Goal: Complete application form

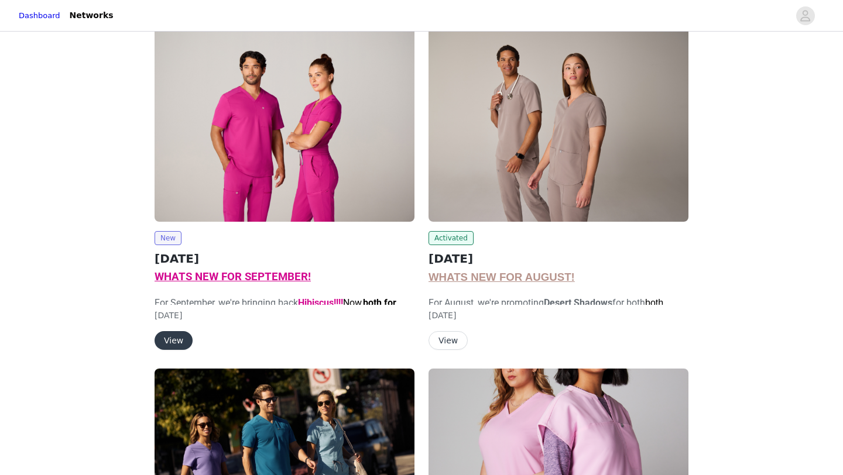
scroll to position [85, 0]
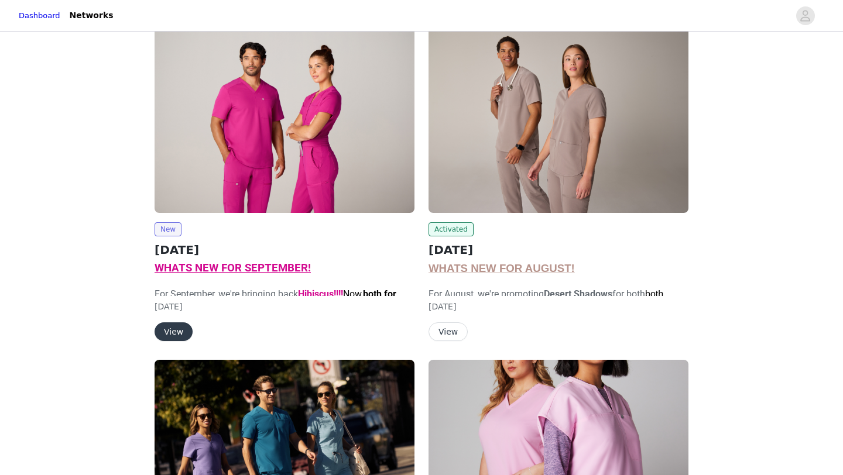
click at [169, 325] on button "View" at bounding box center [174, 331] width 38 height 19
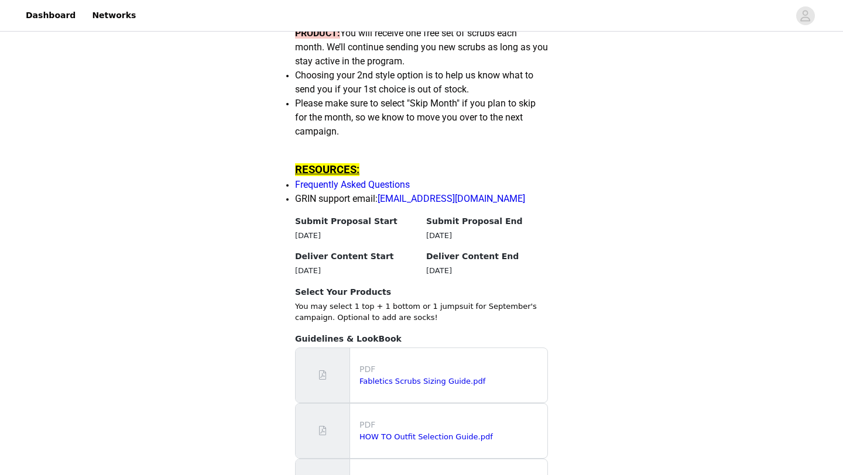
scroll to position [970, 0]
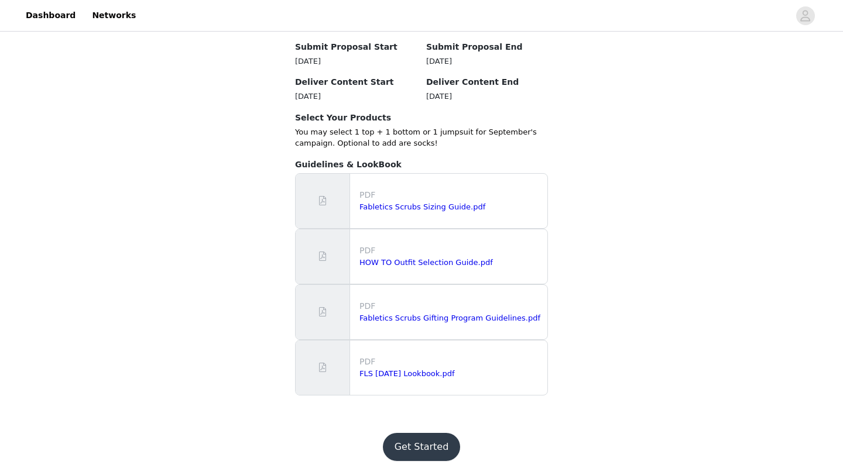
click at [412, 437] on button "Get Started" at bounding box center [422, 447] width 78 height 28
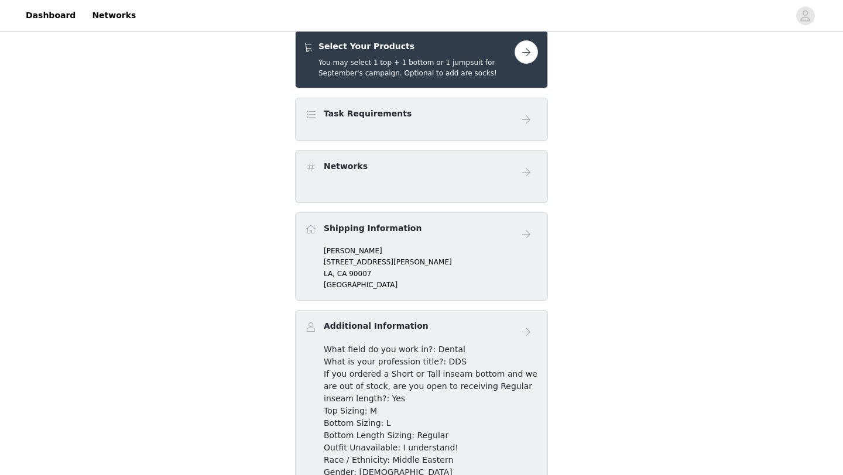
scroll to position [157, 0]
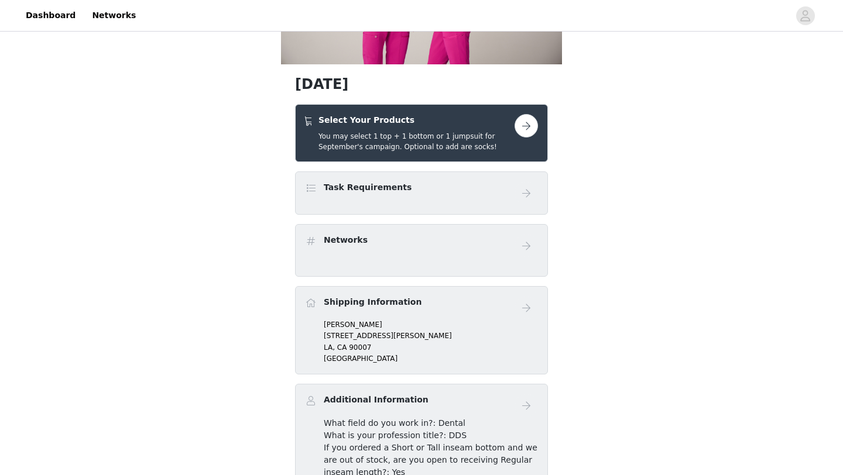
click at [396, 142] on h5 "You may select 1 top + 1 bottom or 1 jumpsuit for September's campaign. Optiona…" at bounding box center [416, 141] width 196 height 21
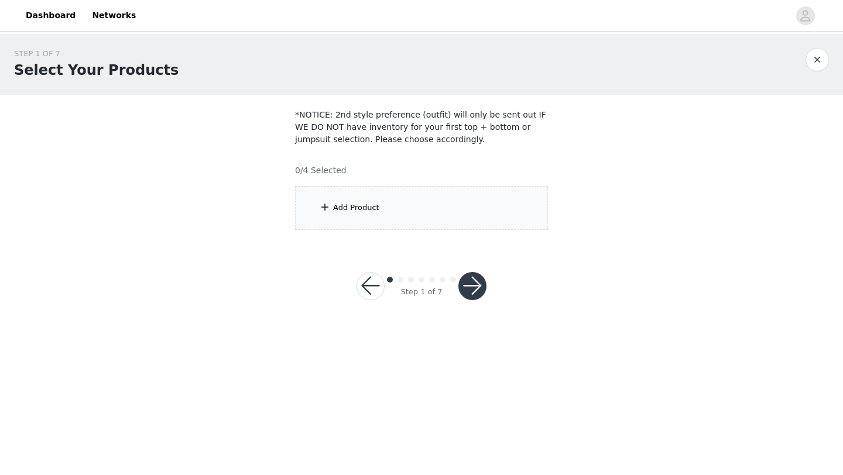
click at [401, 195] on div "Add Product" at bounding box center [421, 208] width 253 height 44
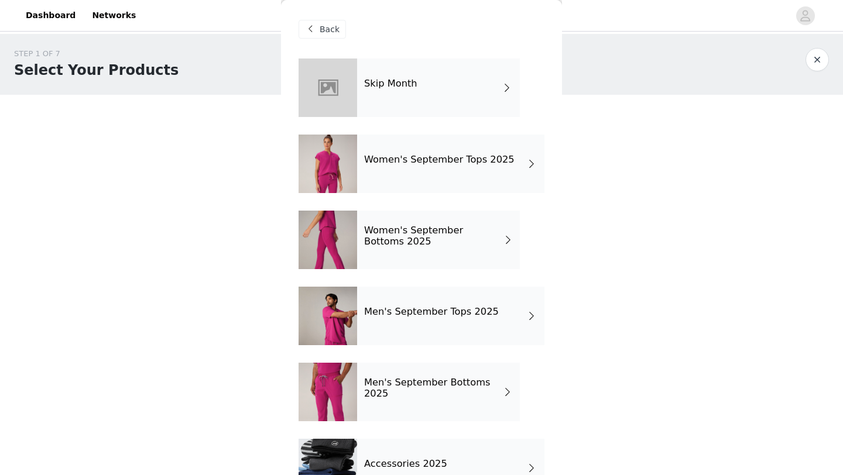
click at [408, 164] on h4 "Women's September Tops 2025" at bounding box center [439, 160] width 150 height 11
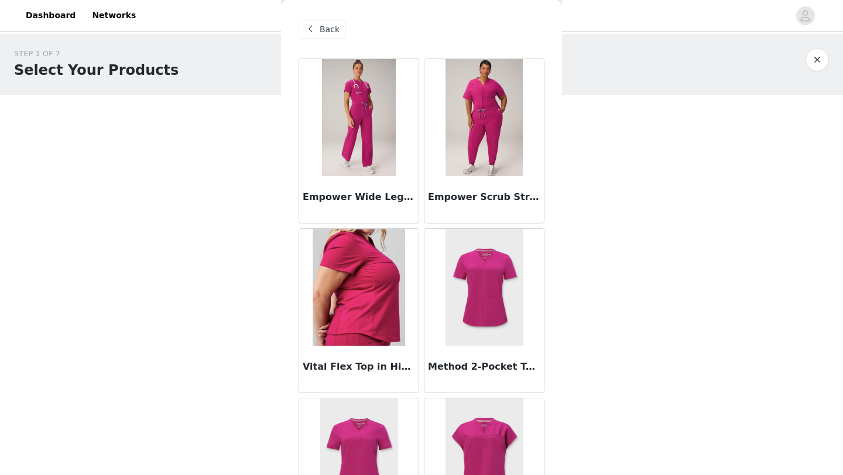
click at [377, 150] on img at bounding box center [359, 117] width 74 height 117
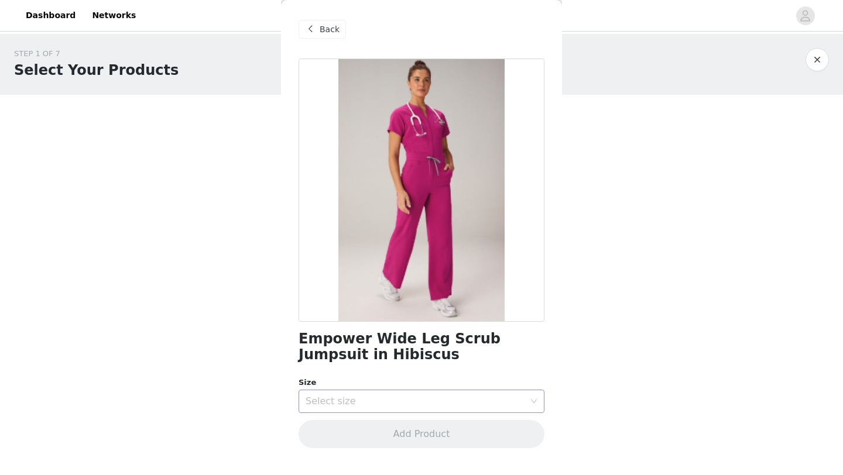
click at [389, 400] on div "Select size" at bounding box center [415, 402] width 219 height 12
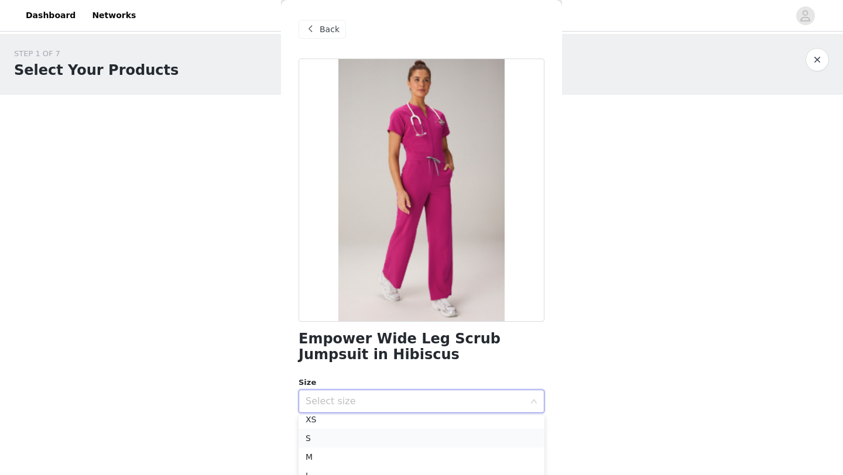
scroll to position [28, 0]
click at [380, 452] on li "M" at bounding box center [421, 455] width 246 height 19
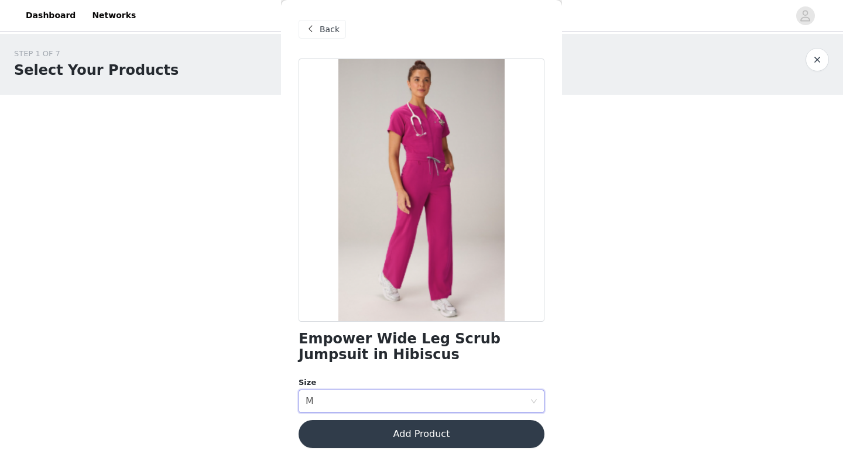
click at [380, 433] on button "Add Product" at bounding box center [421, 434] width 246 height 28
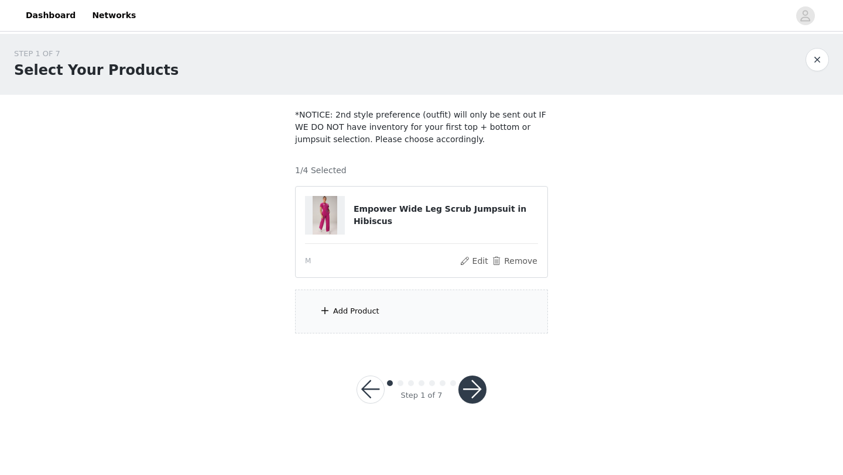
click at [371, 326] on div "Add Product" at bounding box center [421, 312] width 253 height 44
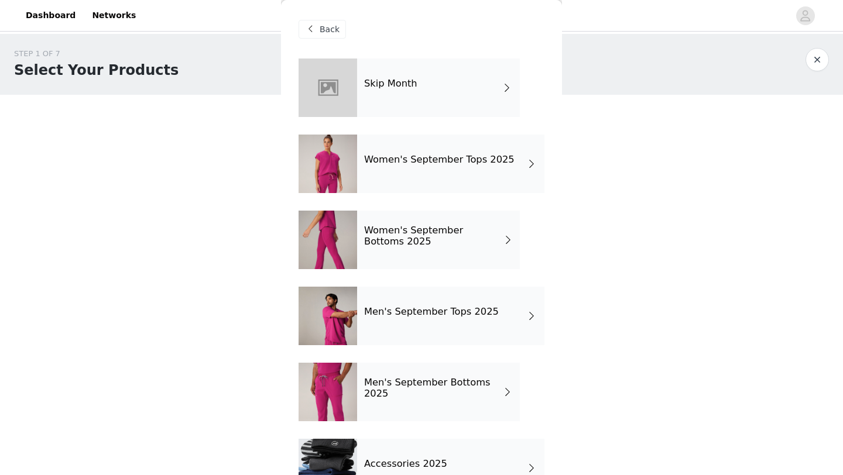
click at [389, 162] on h4 "Women's September Tops 2025" at bounding box center [439, 160] width 150 height 11
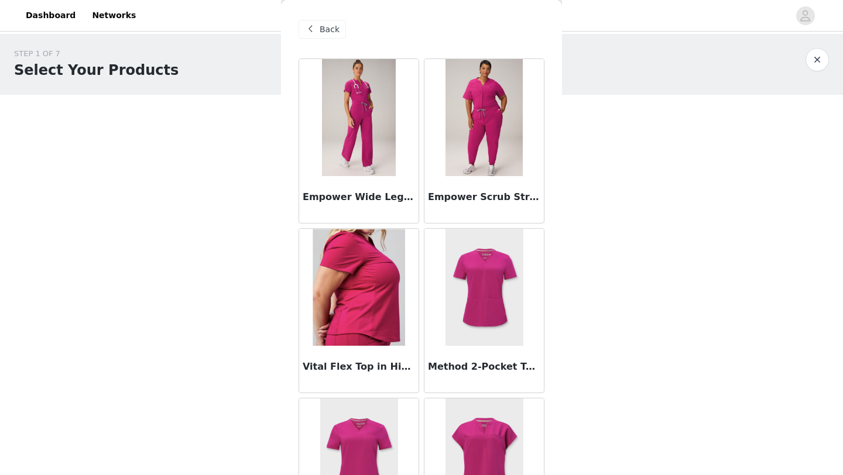
click at [485, 183] on div "Empower Scrub StretchTech Jumpsuit in Hibiscus" at bounding box center [483, 199] width 119 height 47
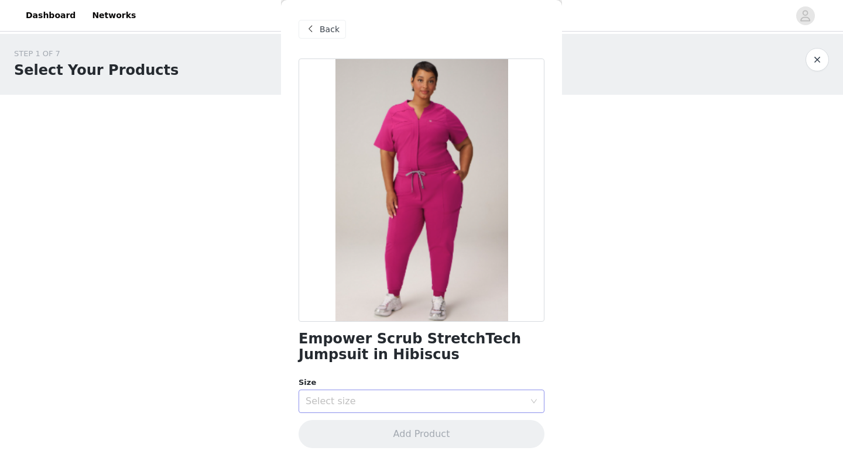
click at [441, 410] on div "Select size" at bounding box center [418, 401] width 224 height 22
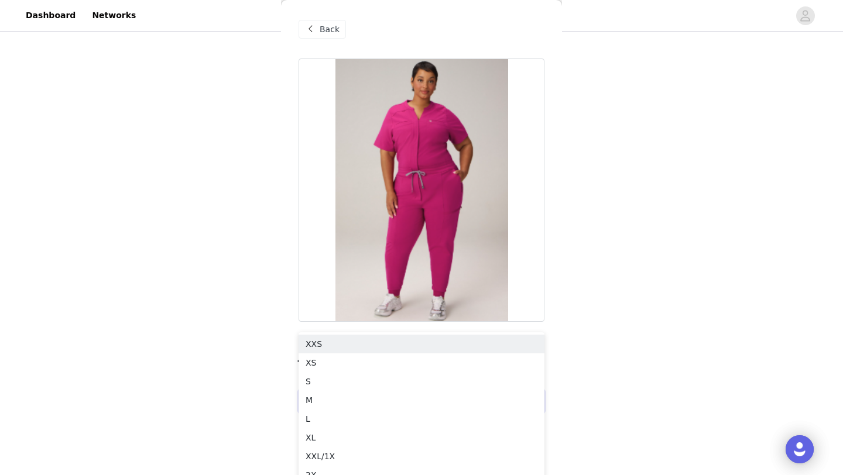
scroll to position [87, 0]
click at [421, 397] on li "M" at bounding box center [421, 396] width 246 height 19
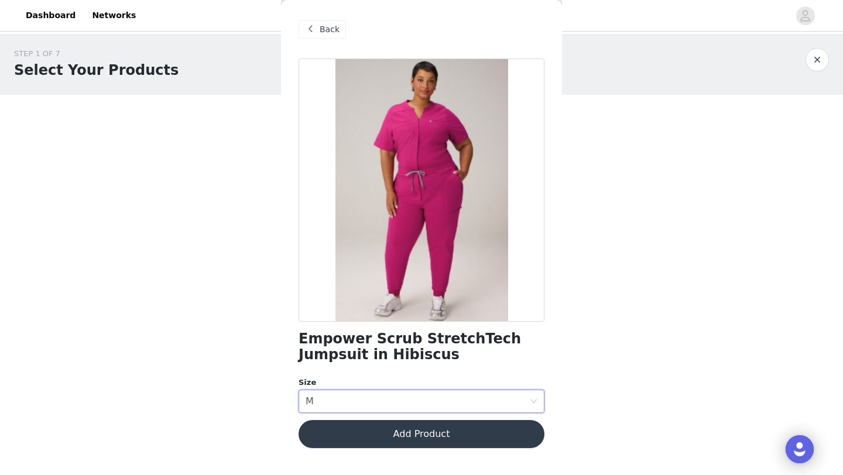
scroll to position [0, 0]
click at [421, 435] on button "Add Product" at bounding box center [421, 434] width 246 height 28
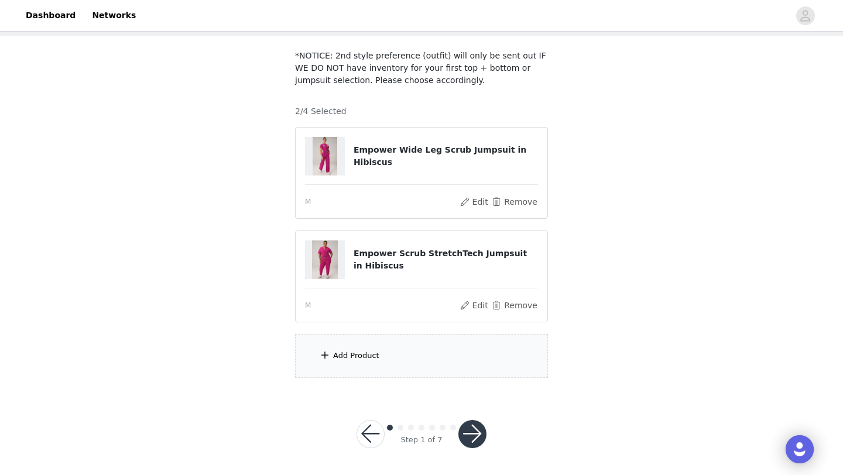
scroll to position [60, 0]
click at [418, 369] on div "Add Product" at bounding box center [421, 356] width 253 height 44
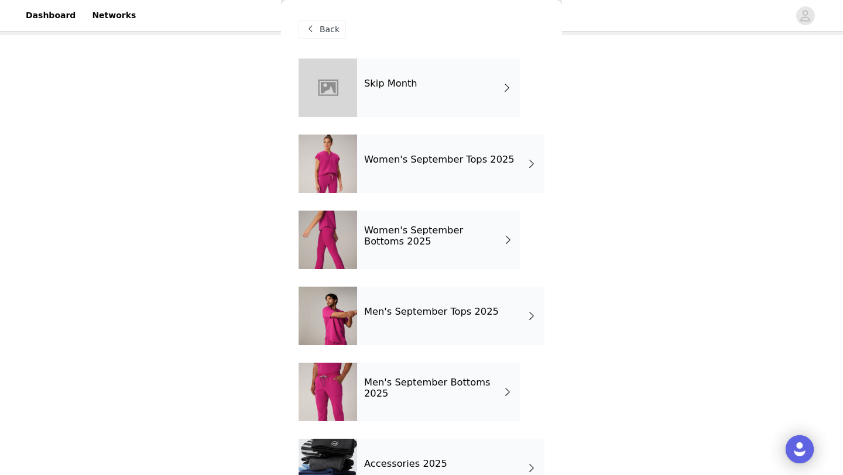
scroll to position [40, 0]
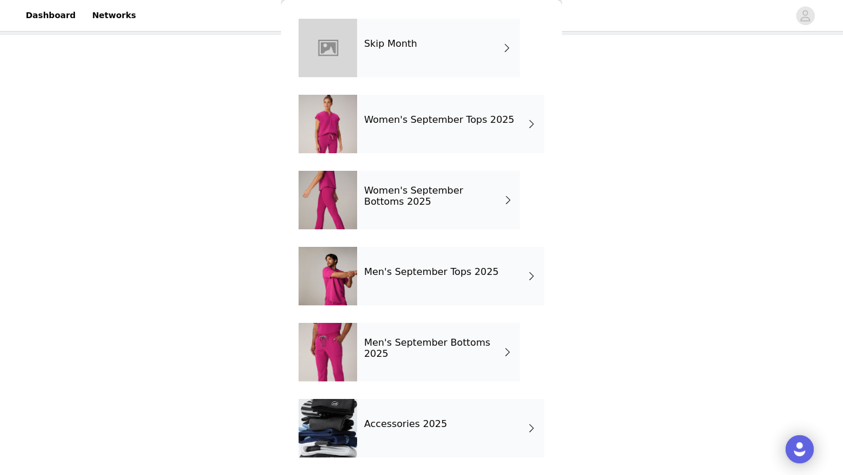
click at [424, 420] on h4 "Accessories 2025" at bounding box center [405, 424] width 83 height 11
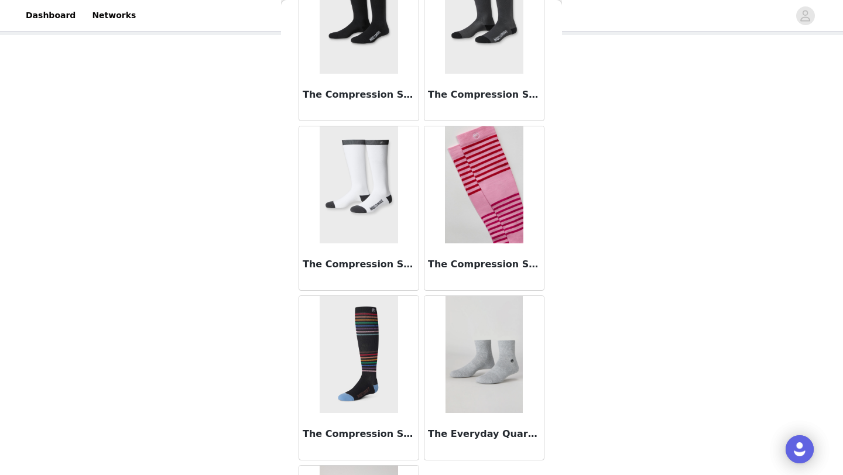
scroll to position [377, 0]
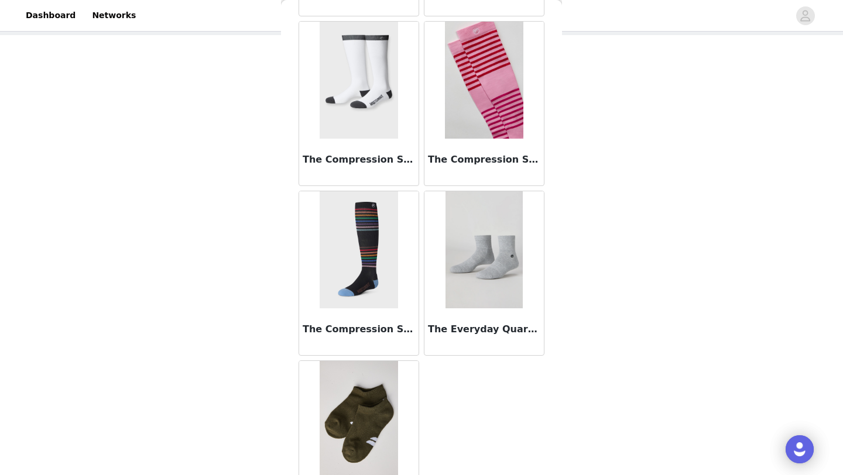
click at [489, 293] on img at bounding box center [483, 249] width 77 height 117
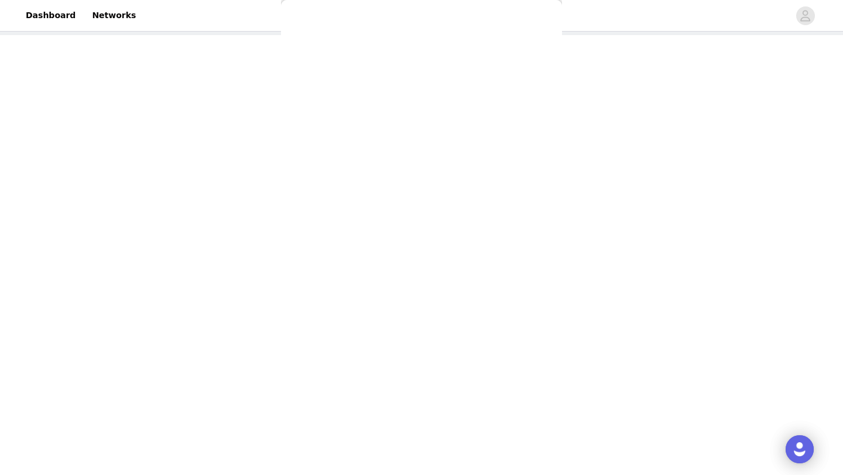
scroll to position [0, 0]
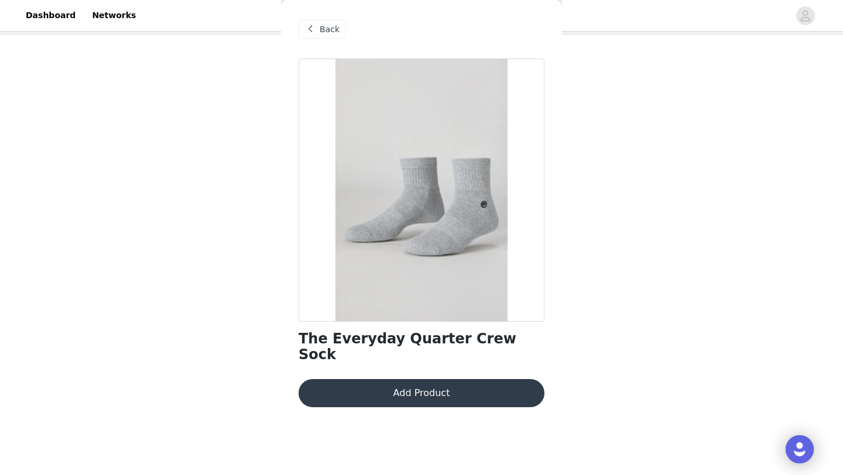
click at [335, 26] on span "Back" at bounding box center [330, 29] width 20 height 12
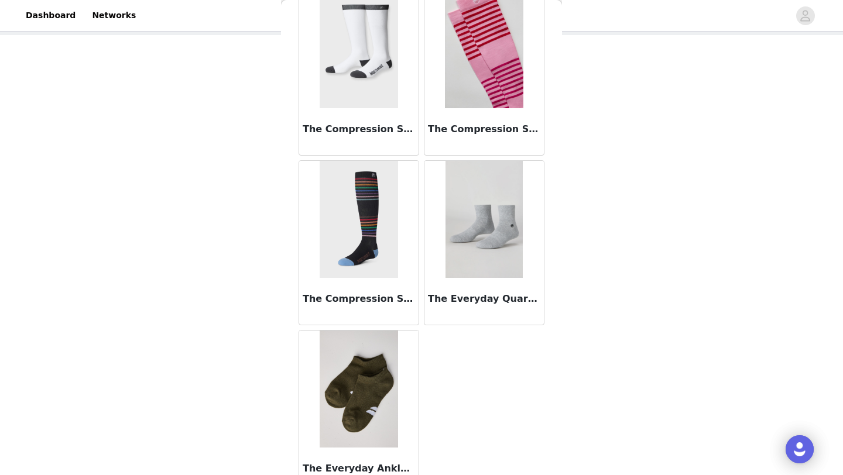
scroll to position [414, 0]
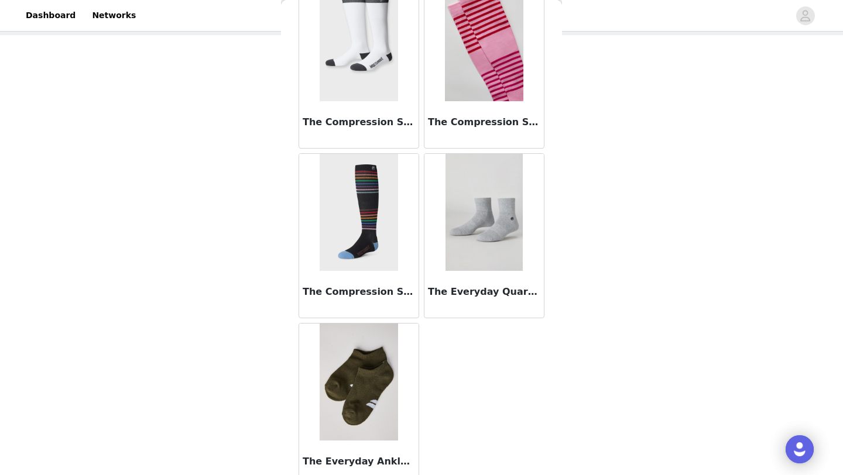
click at [353, 370] on img at bounding box center [359, 382] width 78 height 117
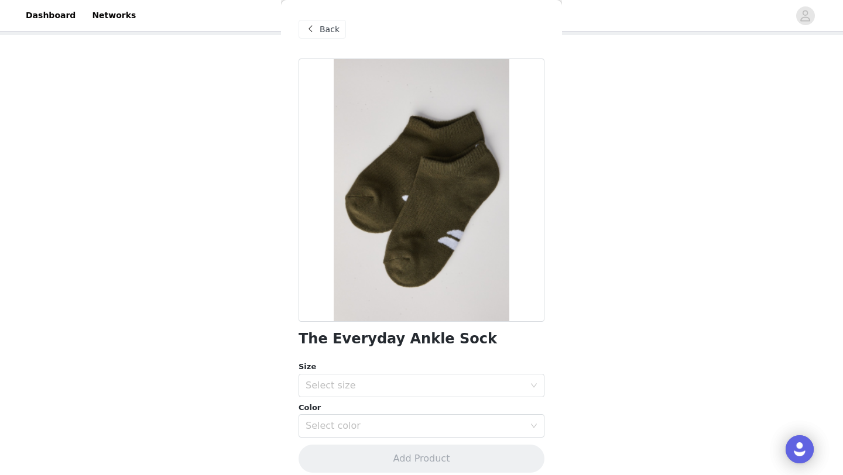
scroll to position [12, 0]
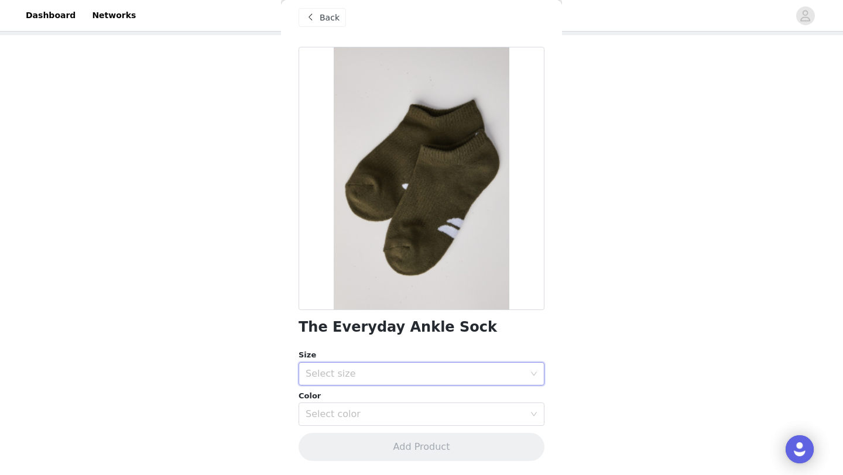
click at [362, 385] on div "Select size" at bounding box center [421, 373] width 246 height 23
click at [363, 398] on li "S/M" at bounding box center [421, 399] width 246 height 19
click at [363, 401] on div "Color Select color" at bounding box center [421, 408] width 246 height 36
click at [363, 413] on div "Select color" at bounding box center [415, 415] width 219 height 12
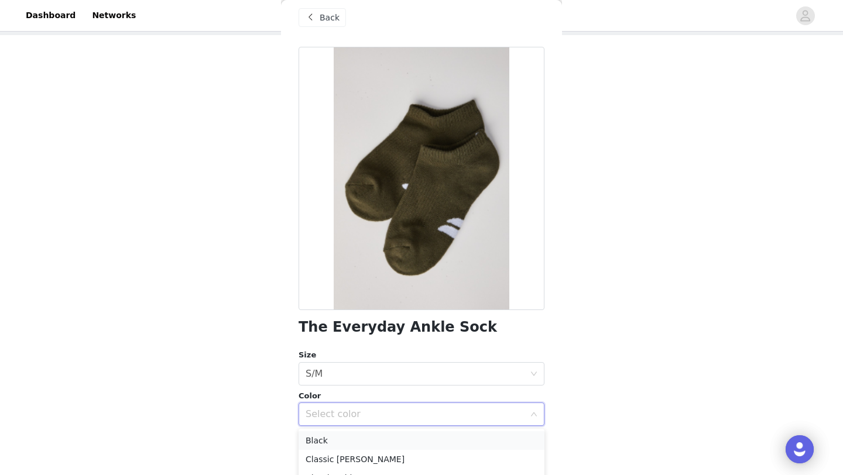
click at [368, 436] on li "Black" at bounding box center [421, 440] width 246 height 19
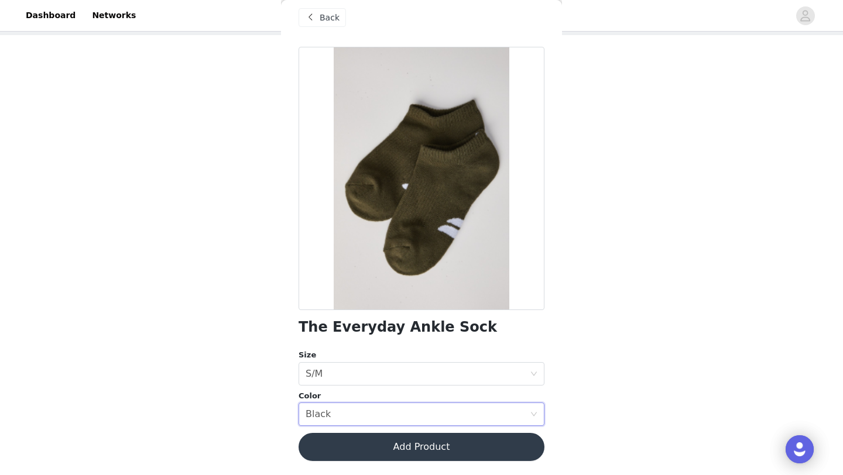
click at [374, 447] on button "Add Product" at bounding box center [421, 447] width 246 height 28
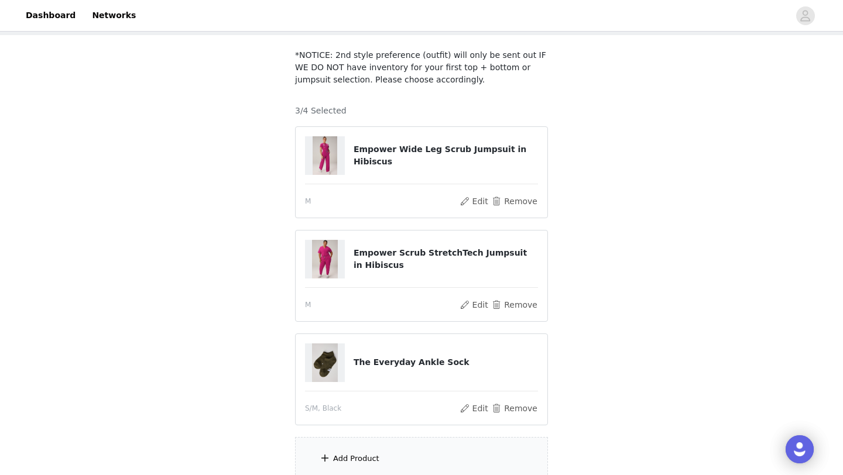
scroll to position [163, 0]
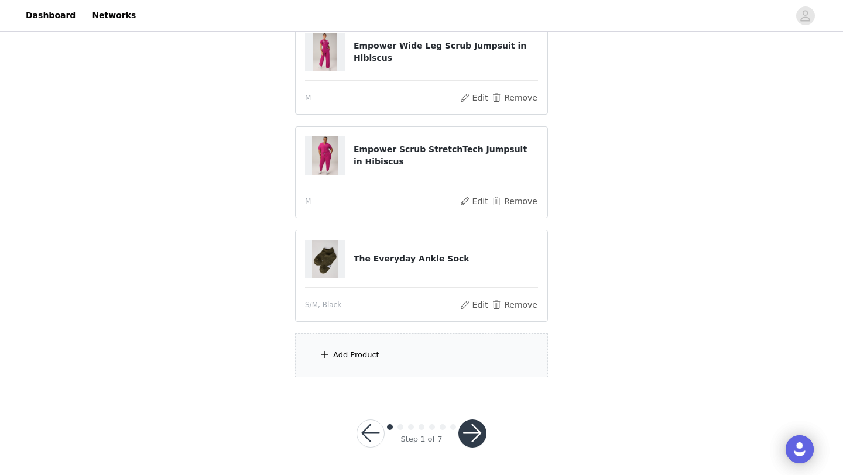
click at [376, 362] on div "Add Product" at bounding box center [421, 356] width 253 height 44
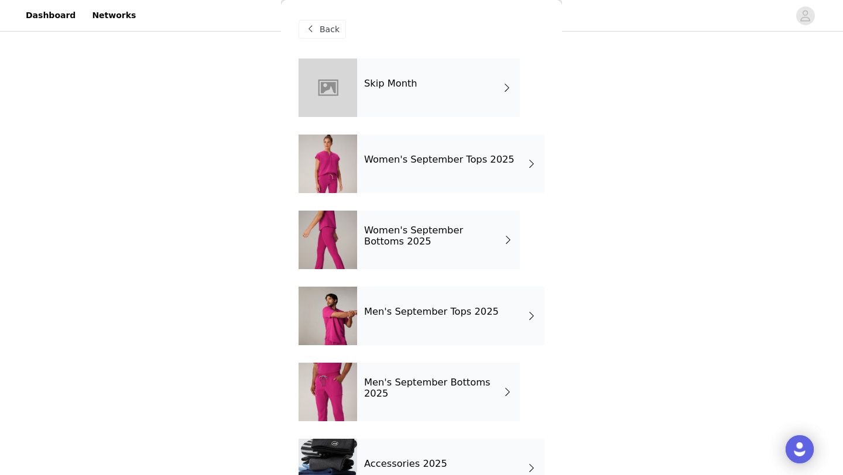
scroll to position [40, 0]
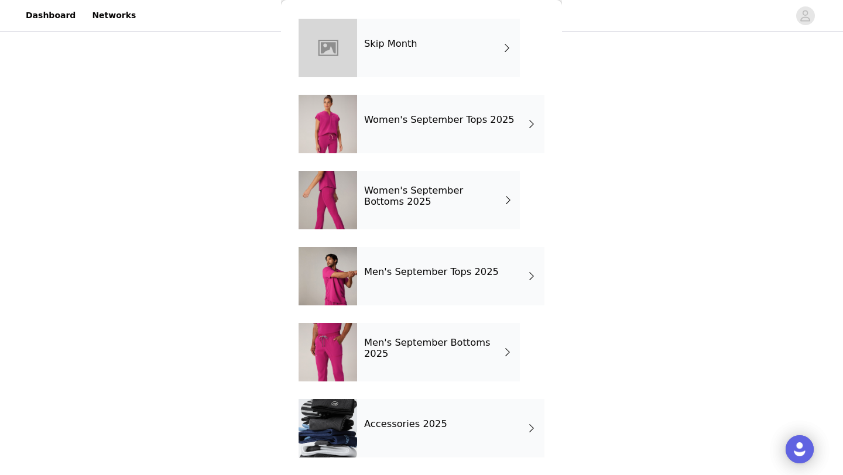
click at [399, 439] on div "Accessories 2025" at bounding box center [450, 428] width 187 height 59
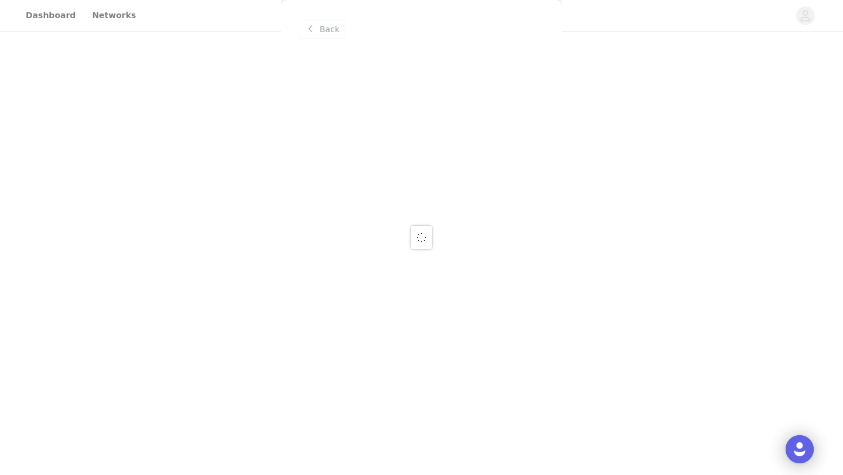
scroll to position [0, 0]
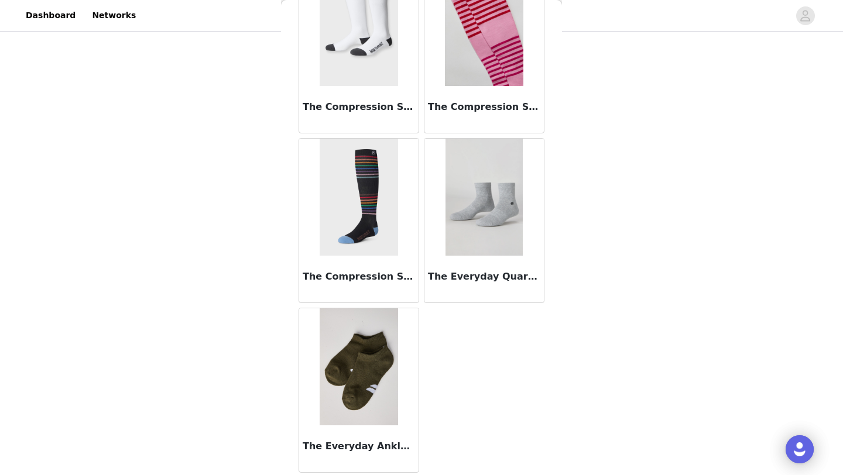
click at [375, 397] on img at bounding box center [359, 366] width 78 height 117
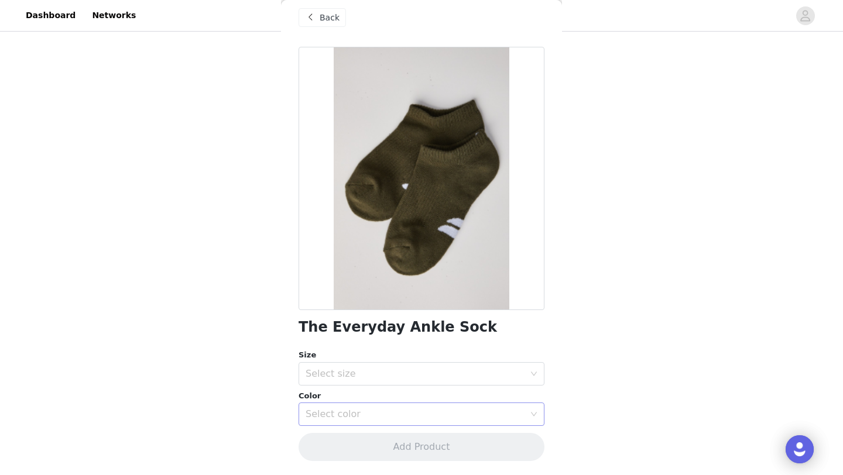
scroll to position [12, 0]
click at [373, 376] on div "Select size" at bounding box center [415, 374] width 219 height 12
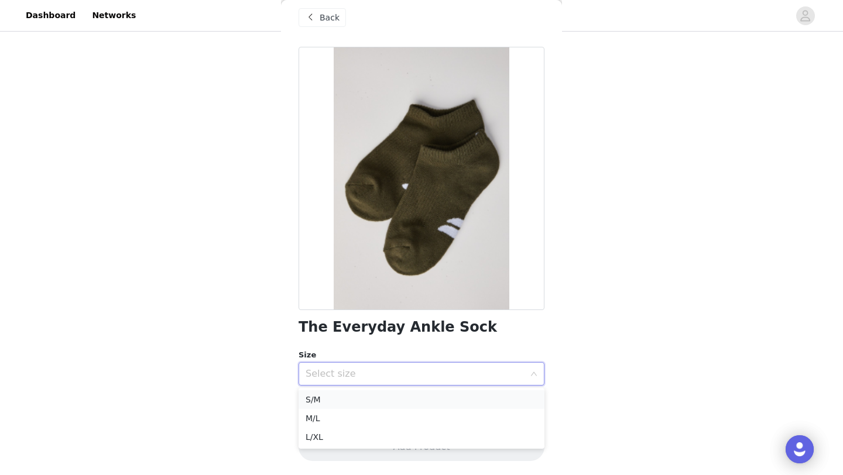
click at [376, 403] on li "S/M" at bounding box center [421, 399] width 246 height 19
click at [376, 412] on div "Select color" at bounding box center [415, 415] width 219 height 12
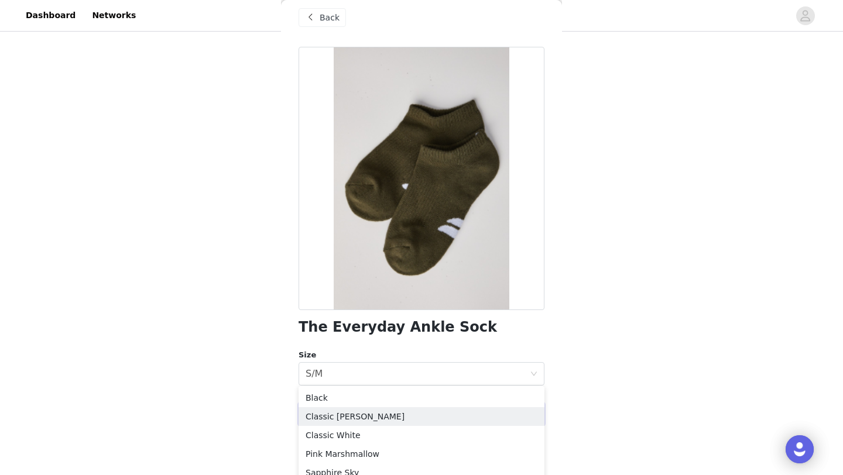
scroll to position [215, 0]
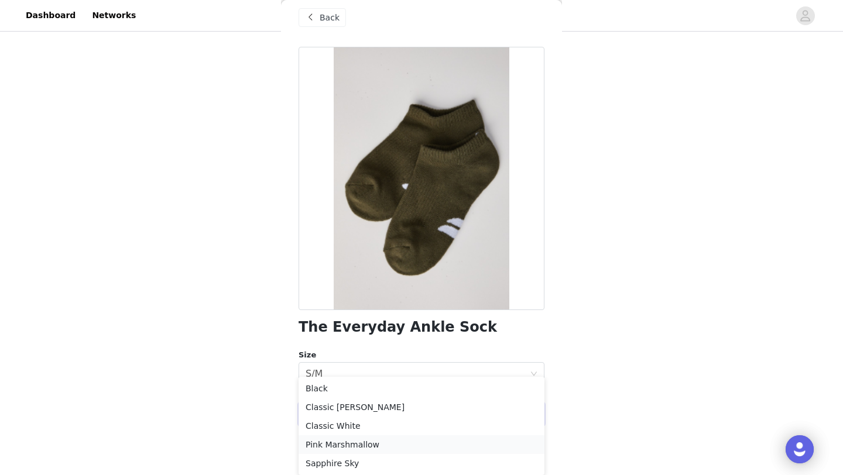
click at [376, 449] on li "Pink Marshmallow" at bounding box center [421, 444] width 246 height 19
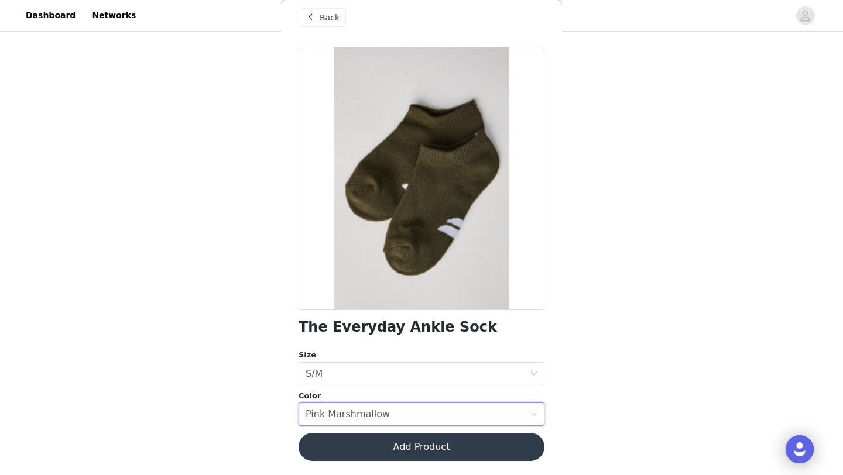
scroll to position [163, 0]
click at [374, 447] on button "Add Product" at bounding box center [421, 447] width 246 height 28
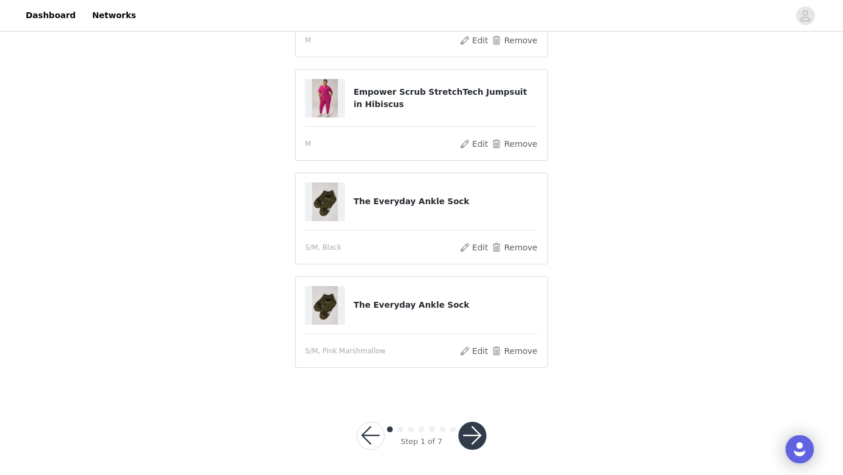
scroll to position [191, 0]
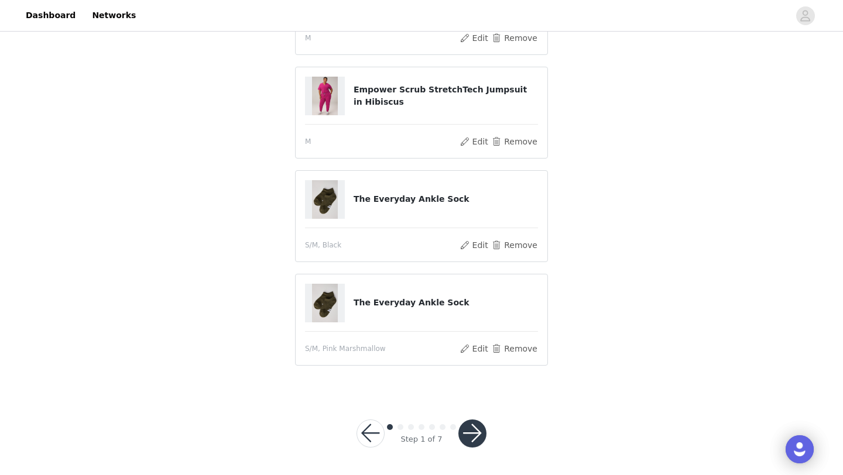
click at [469, 435] on button "button" at bounding box center [472, 434] width 28 height 28
click at [473, 437] on div at bounding box center [472, 434] width 28 height 28
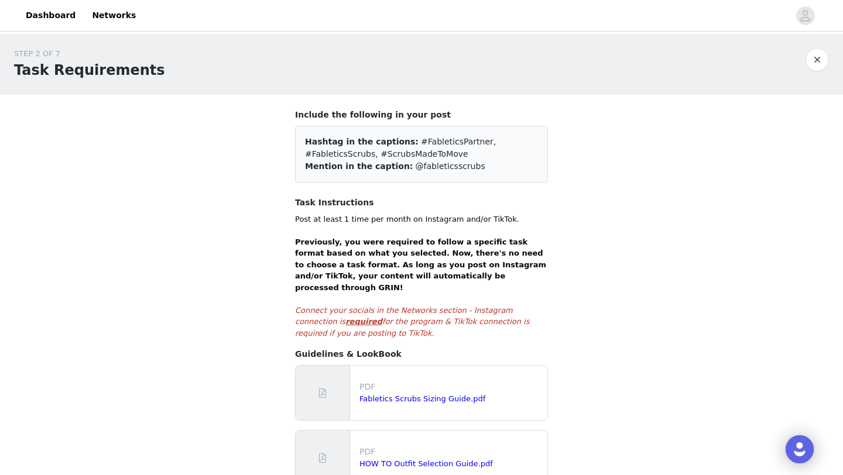
scroll to position [236, 0]
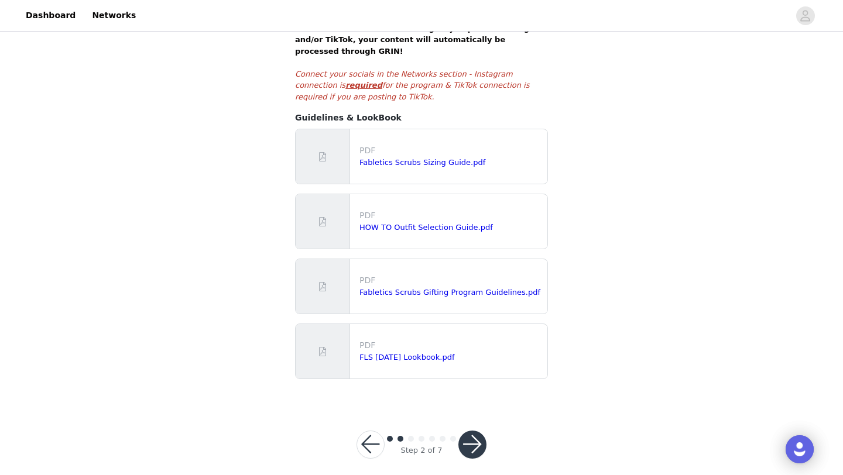
click at [468, 433] on button "button" at bounding box center [472, 445] width 28 height 28
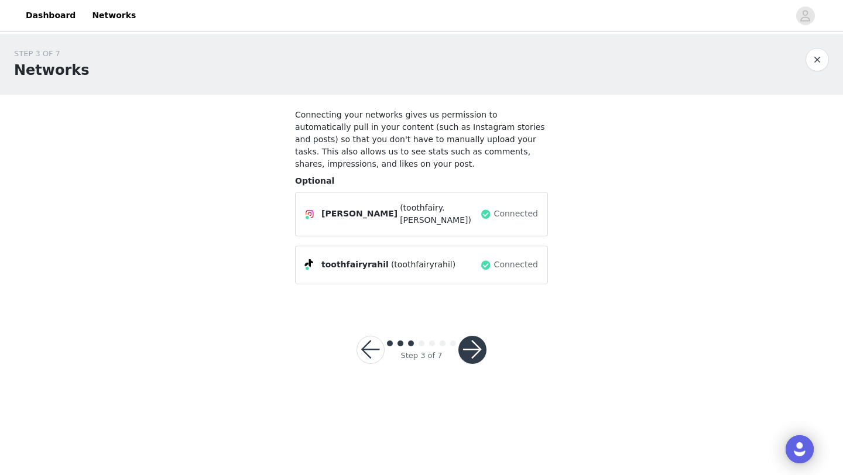
click at [473, 338] on button "button" at bounding box center [472, 350] width 28 height 28
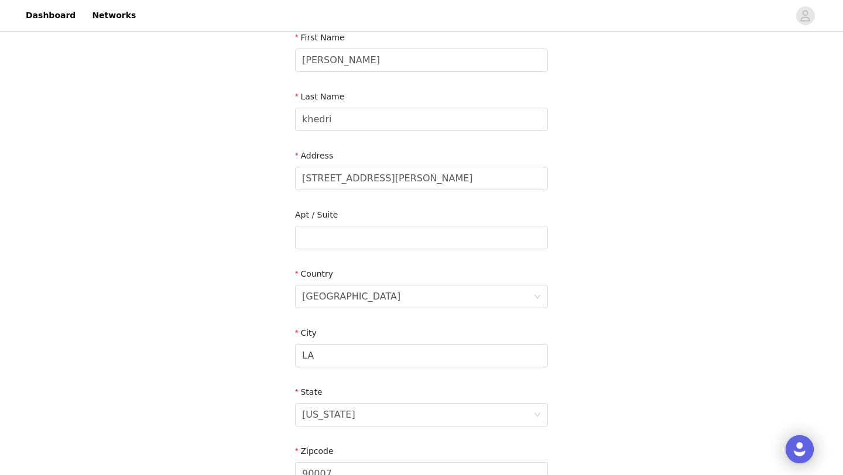
scroll to position [347, 0]
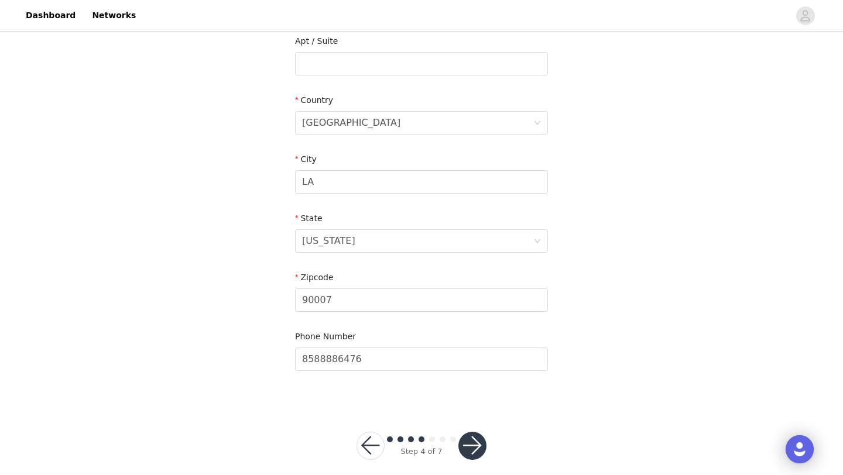
click at [462, 440] on button "button" at bounding box center [472, 446] width 28 height 28
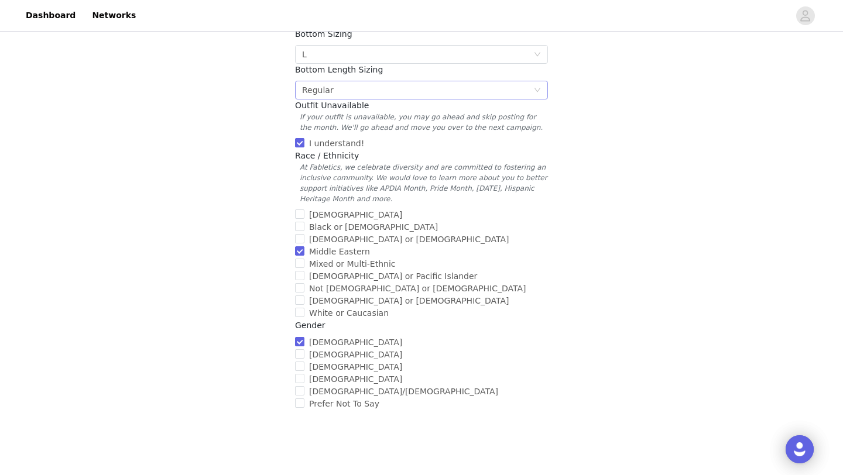
scroll to position [402, 0]
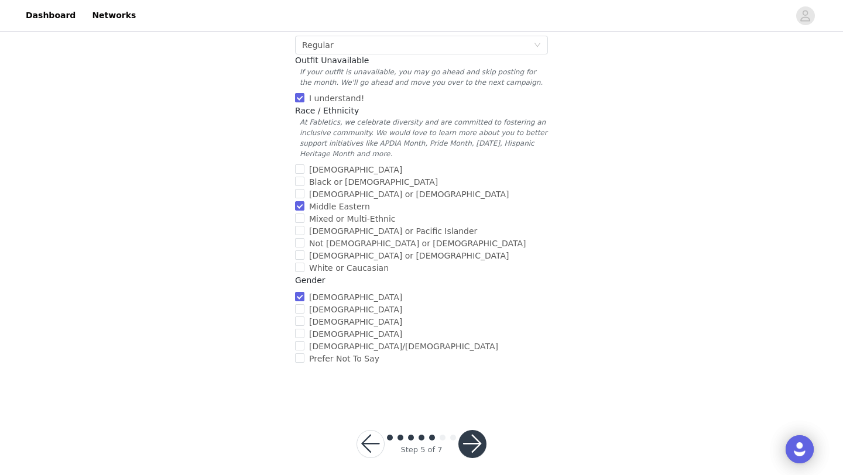
click at [489, 435] on div "Step 5 of 7" at bounding box center [421, 444] width 158 height 56
click at [473, 433] on button "button" at bounding box center [472, 444] width 28 height 28
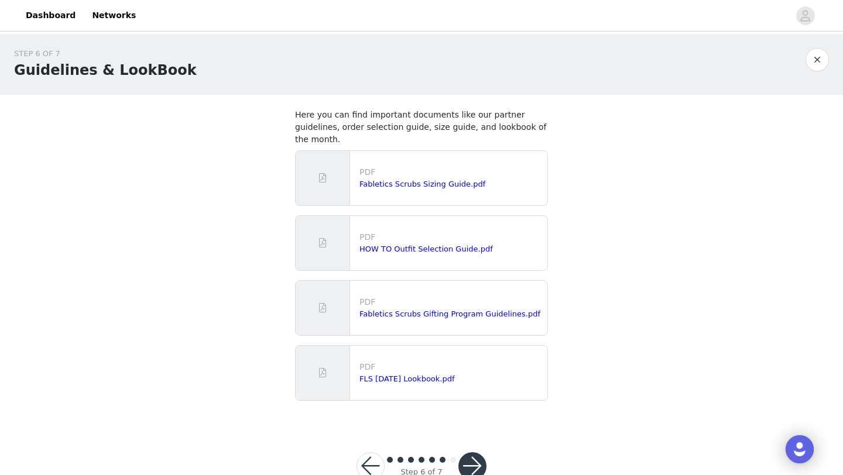
click at [472, 471] on div "Step 6 of 7" at bounding box center [421, 466] width 158 height 56
click at [471, 464] on button "button" at bounding box center [472, 466] width 28 height 28
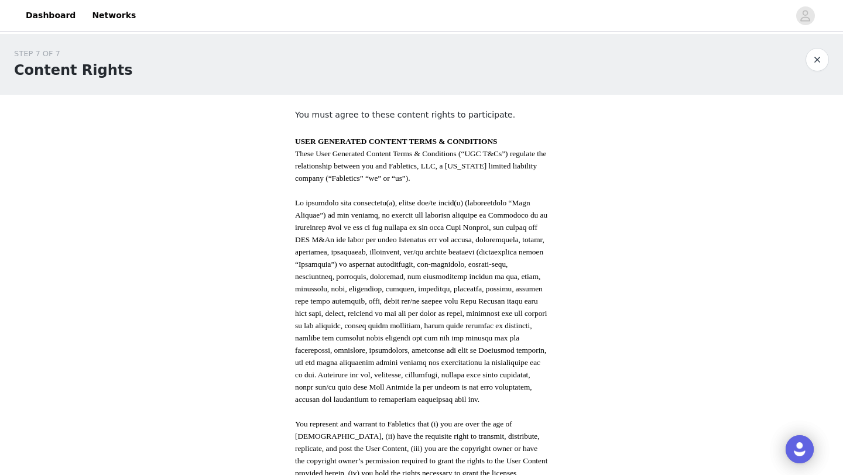
scroll to position [582, 0]
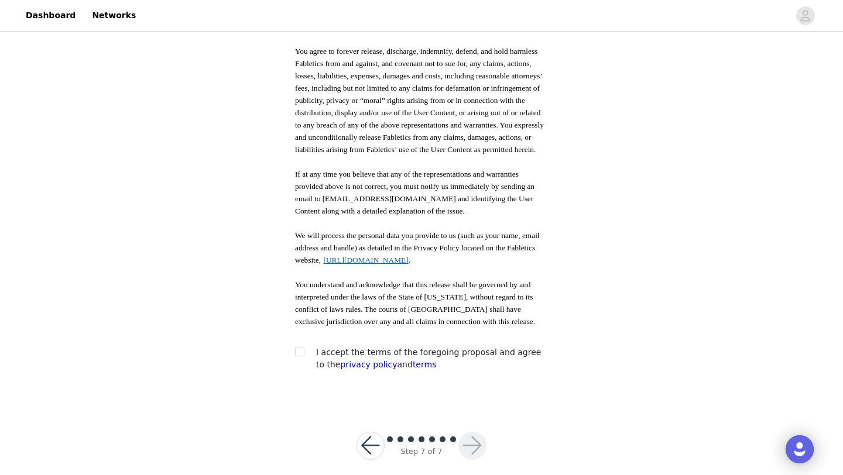
click at [304, 347] on span at bounding box center [299, 351] width 9 height 9
click at [303, 347] on input "checkbox" at bounding box center [299, 351] width 8 height 8
checkbox input "true"
click at [459, 436] on button "button" at bounding box center [472, 446] width 28 height 28
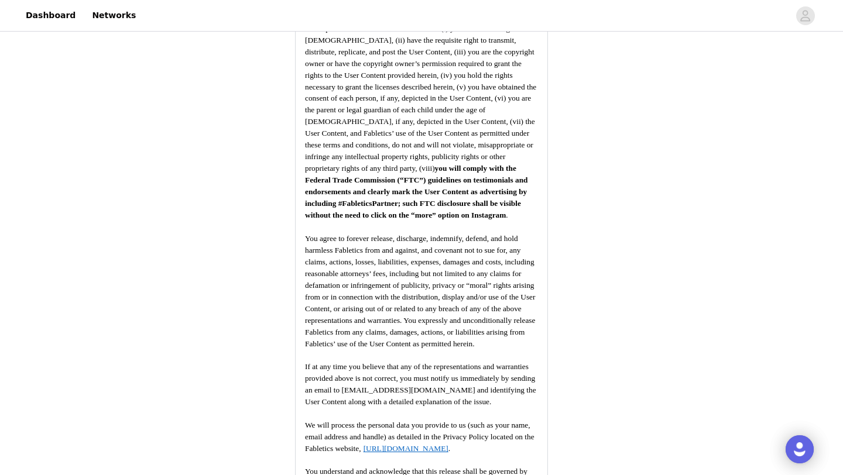
scroll to position [1505, 0]
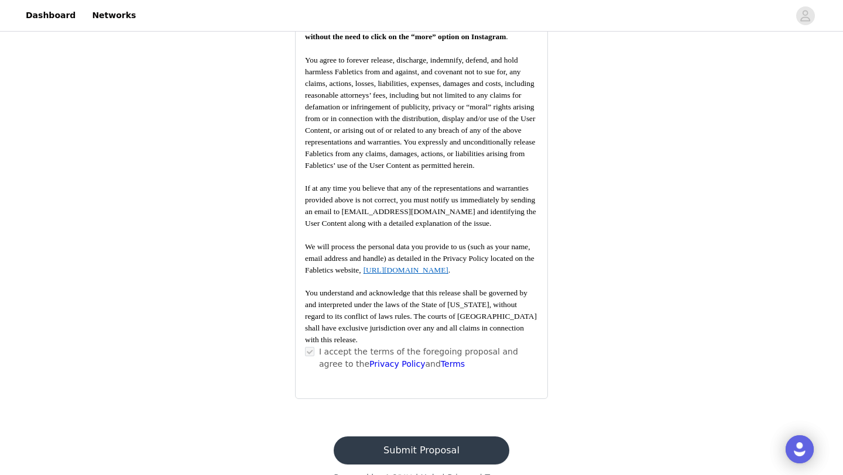
click at [454, 437] on button "Submit Proposal" at bounding box center [421, 451] width 175 height 28
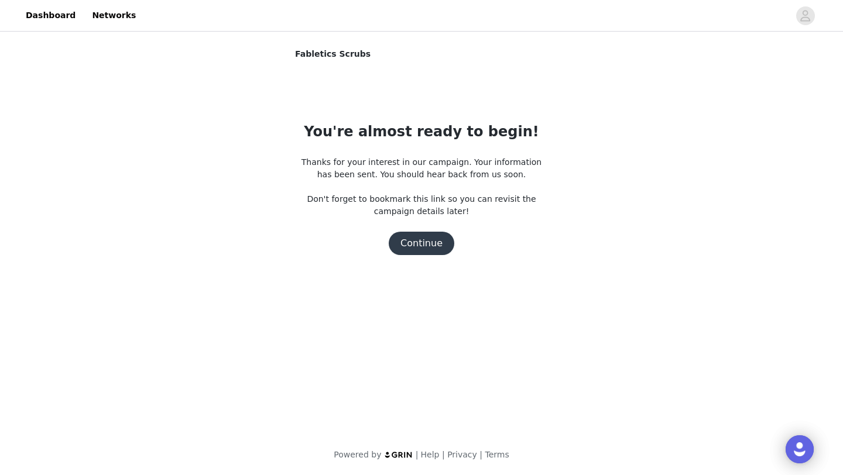
click at [419, 235] on button "Continue" at bounding box center [422, 243] width 66 height 23
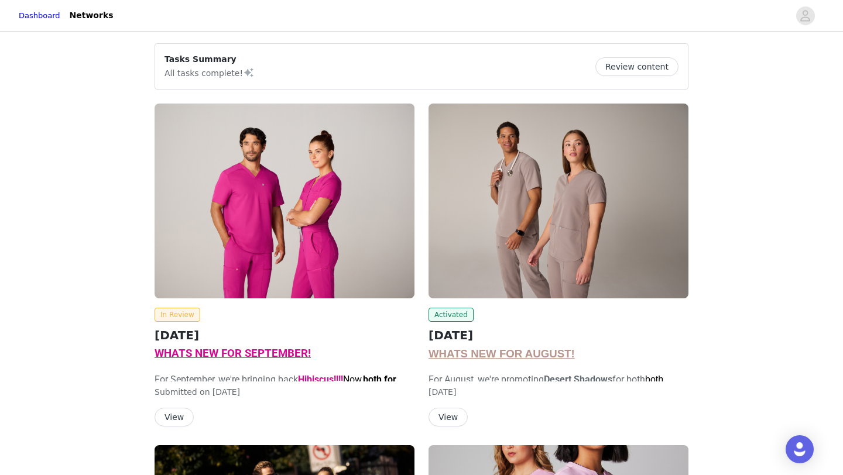
scroll to position [9, 0]
